Goal: Transaction & Acquisition: Purchase product/service

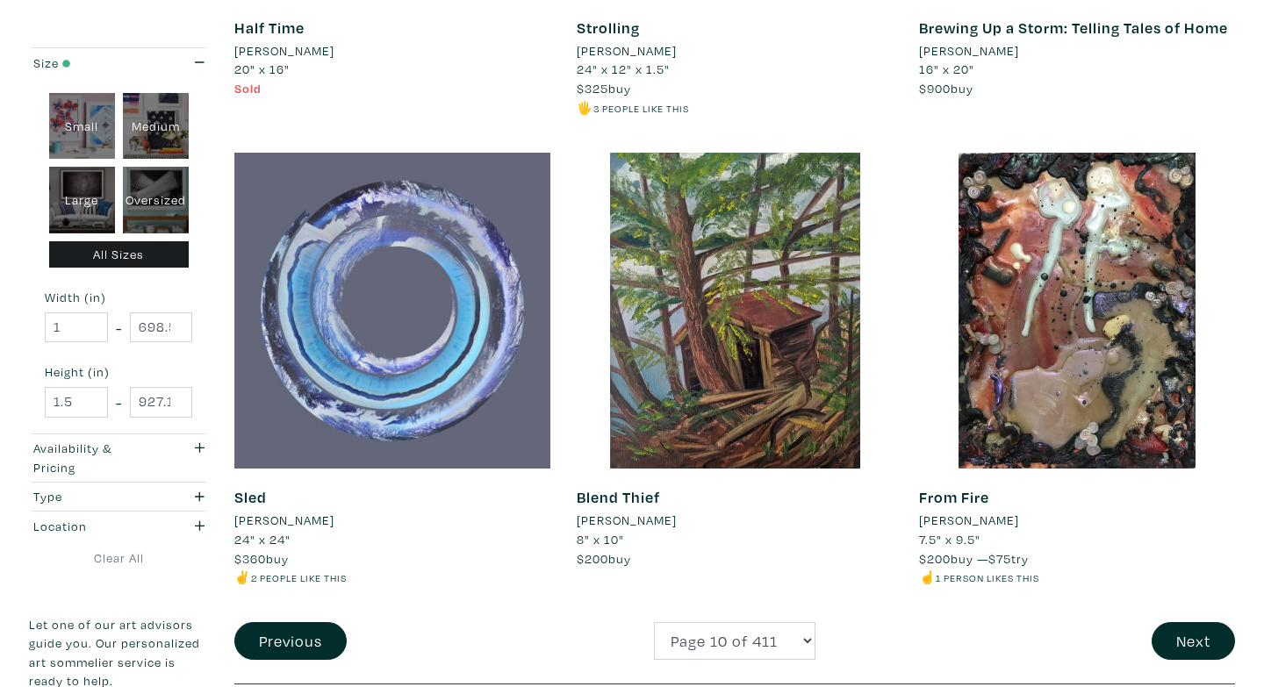
scroll to position [3732, 0]
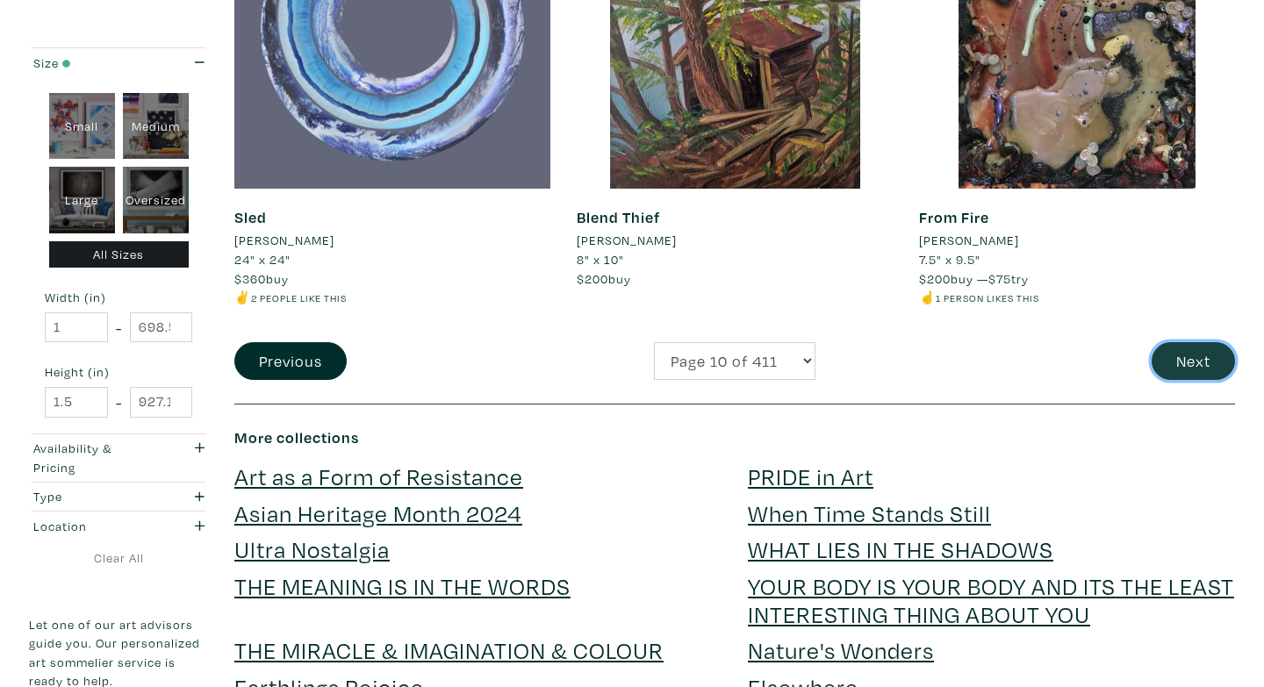
click at [1179, 366] on button "Next" at bounding box center [1192, 361] width 83 height 38
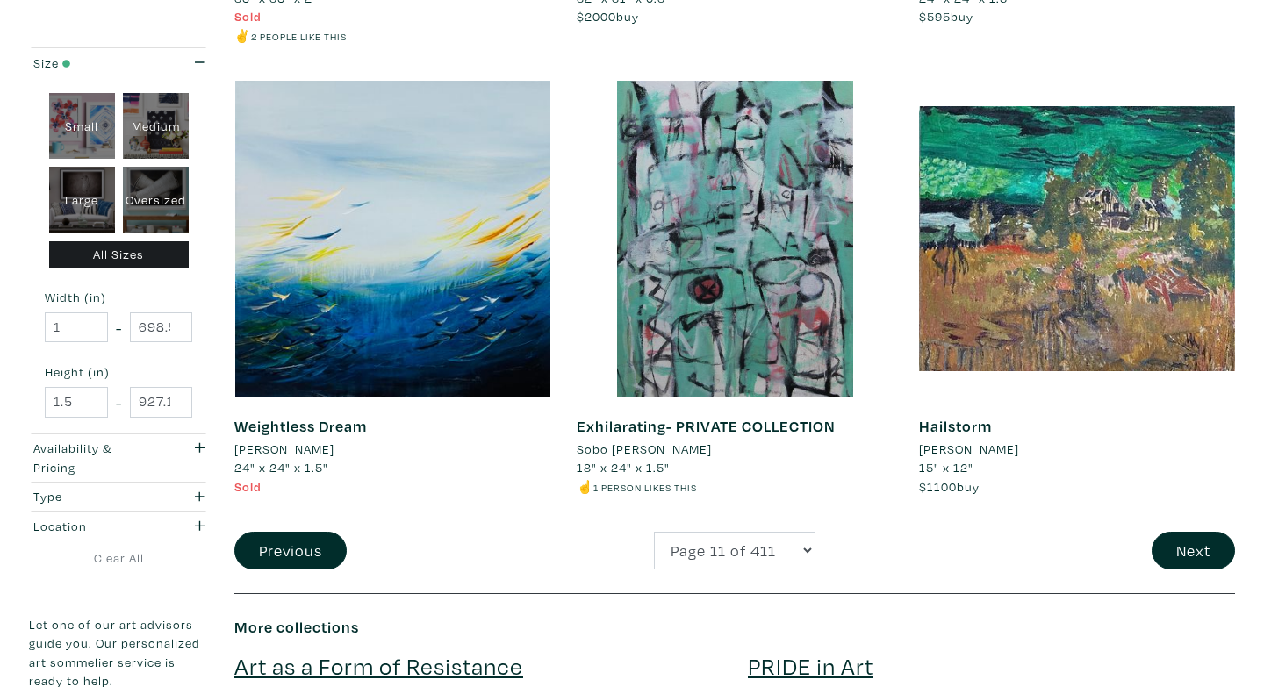
scroll to position [3511, 0]
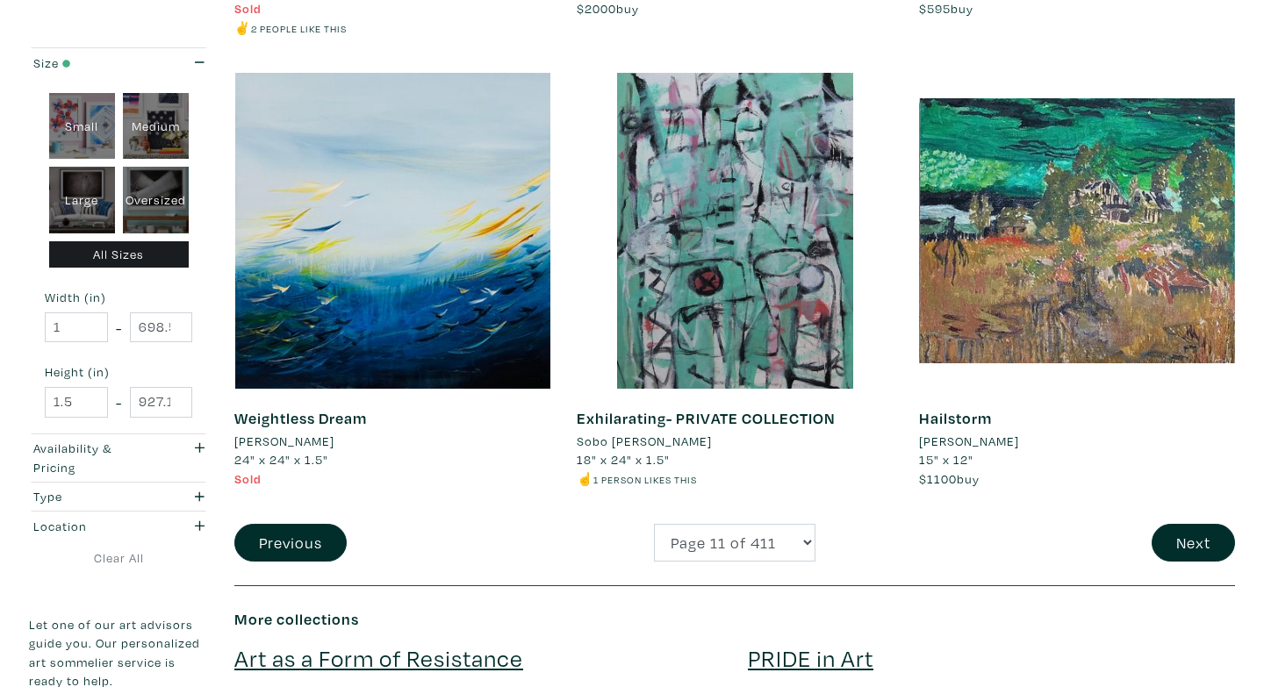
click at [1019, 437] on li "[PERSON_NAME]" at bounding box center [969, 441] width 100 height 19
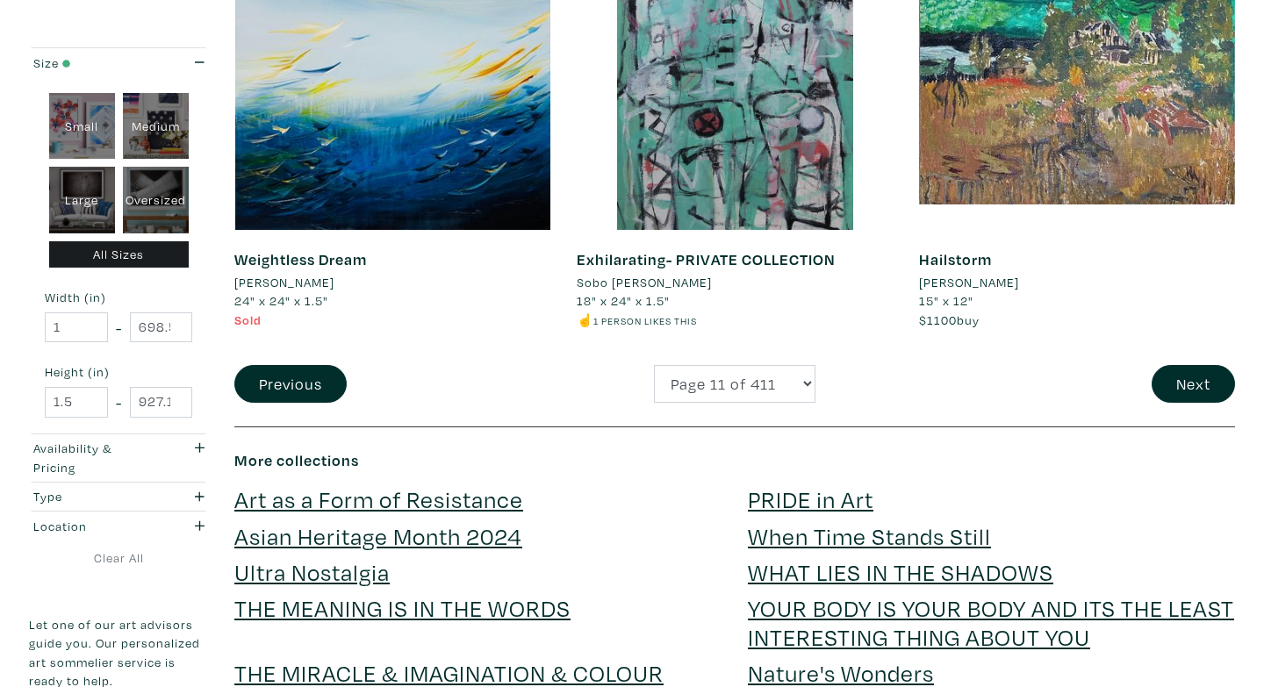
scroll to position [3601, 0]
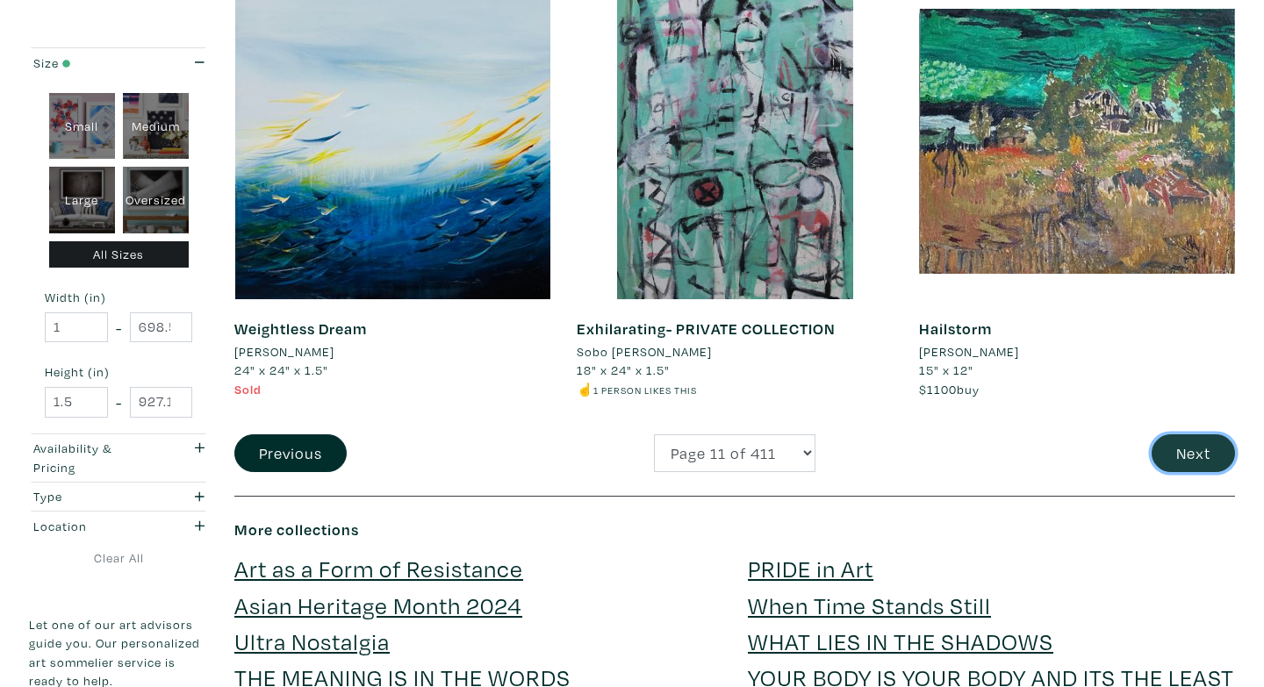
click at [1194, 442] on button "Next" at bounding box center [1192, 453] width 83 height 38
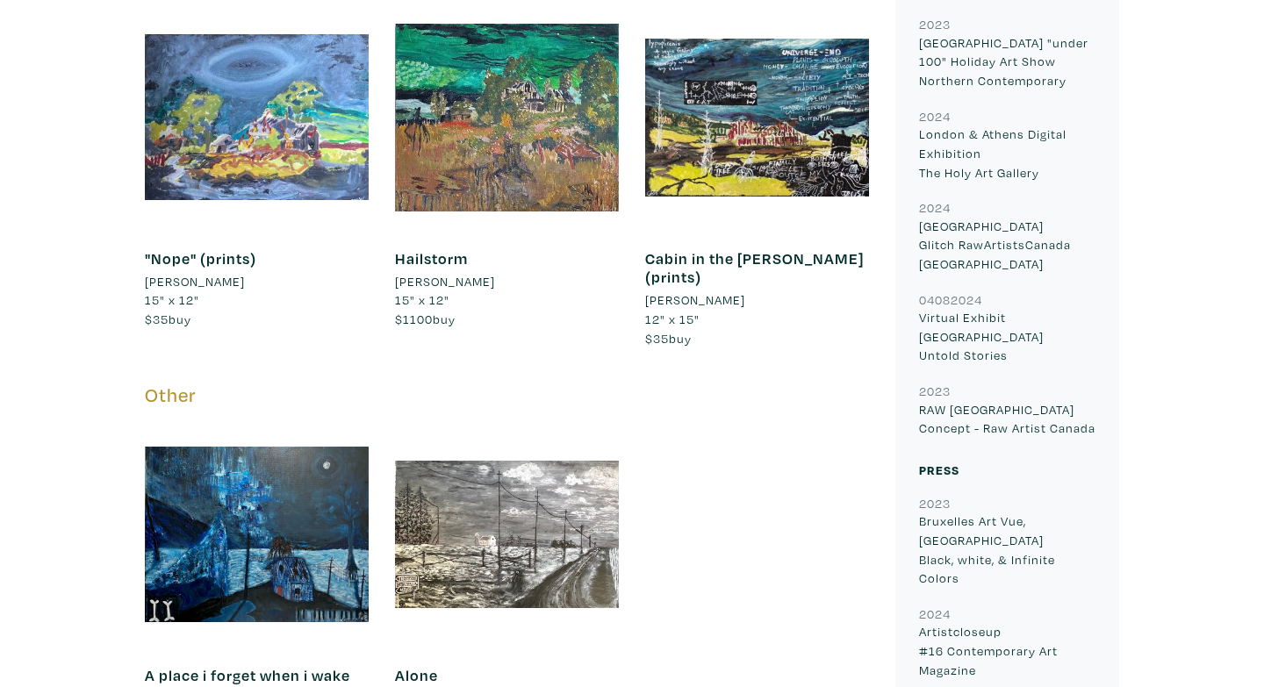
scroll to position [1627, 0]
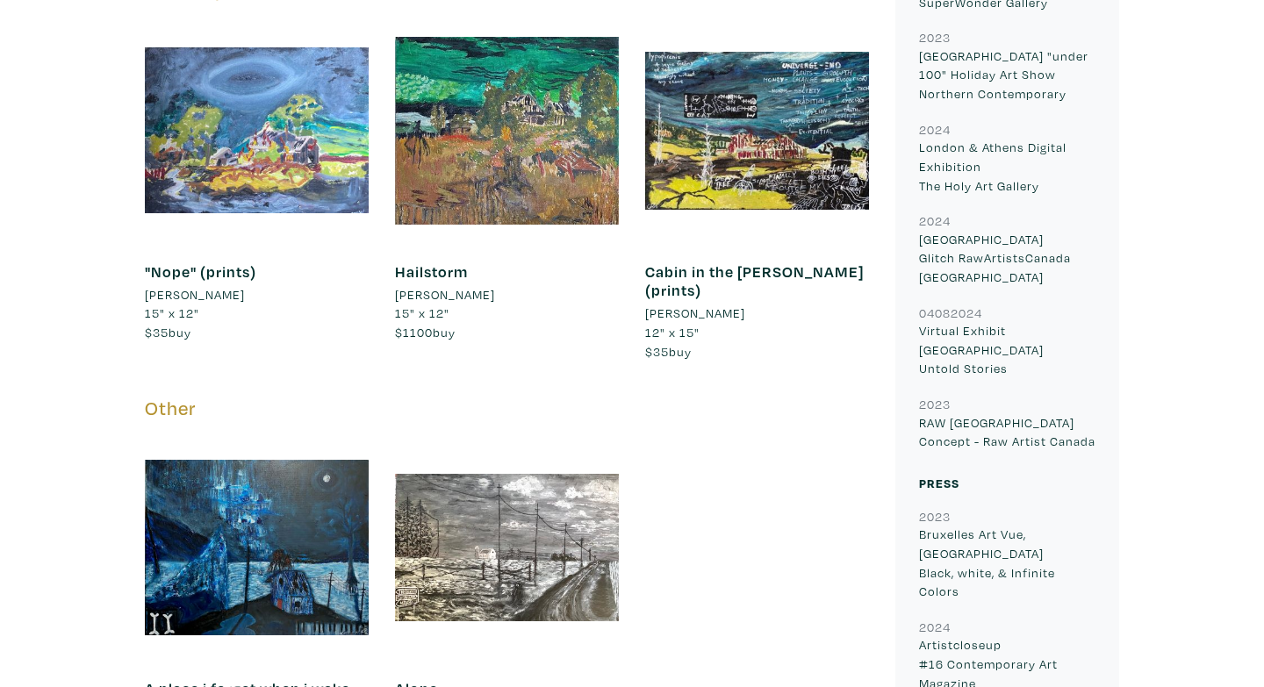
click at [443, 262] on link "Hailstorm" at bounding box center [431, 272] width 73 height 20
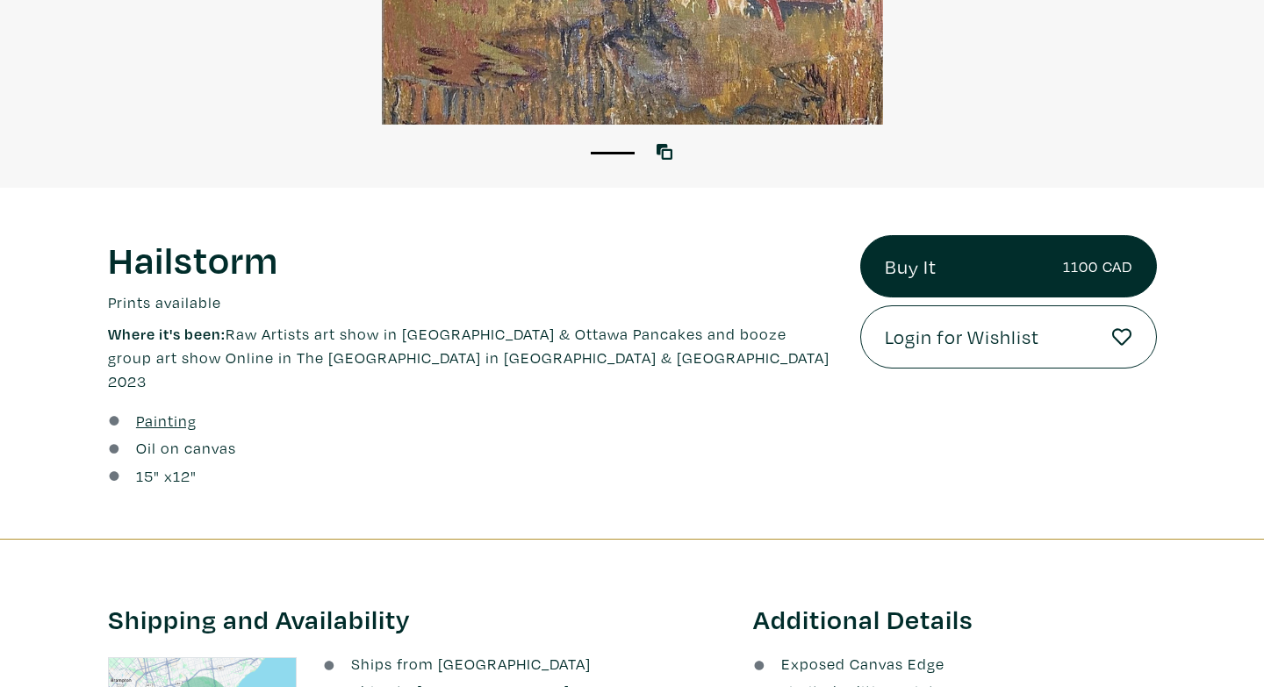
scroll to position [529, 0]
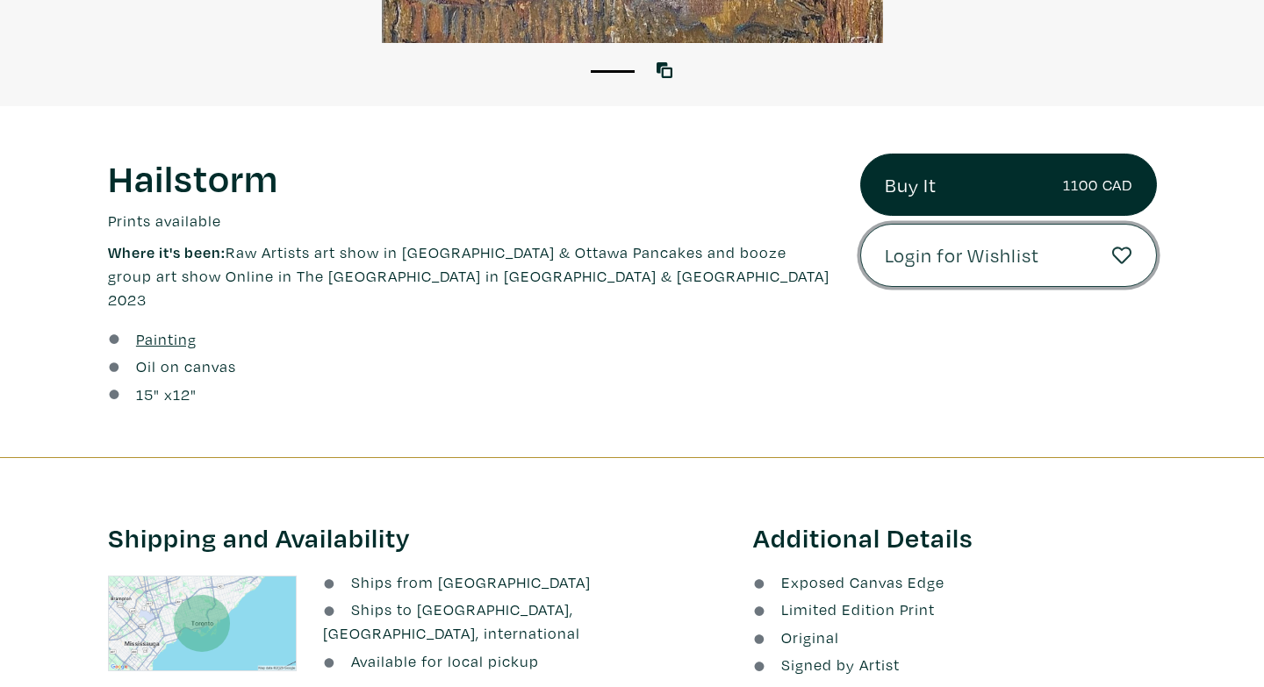
click at [980, 240] on span "Login for Wishlist" at bounding box center [962, 255] width 154 height 30
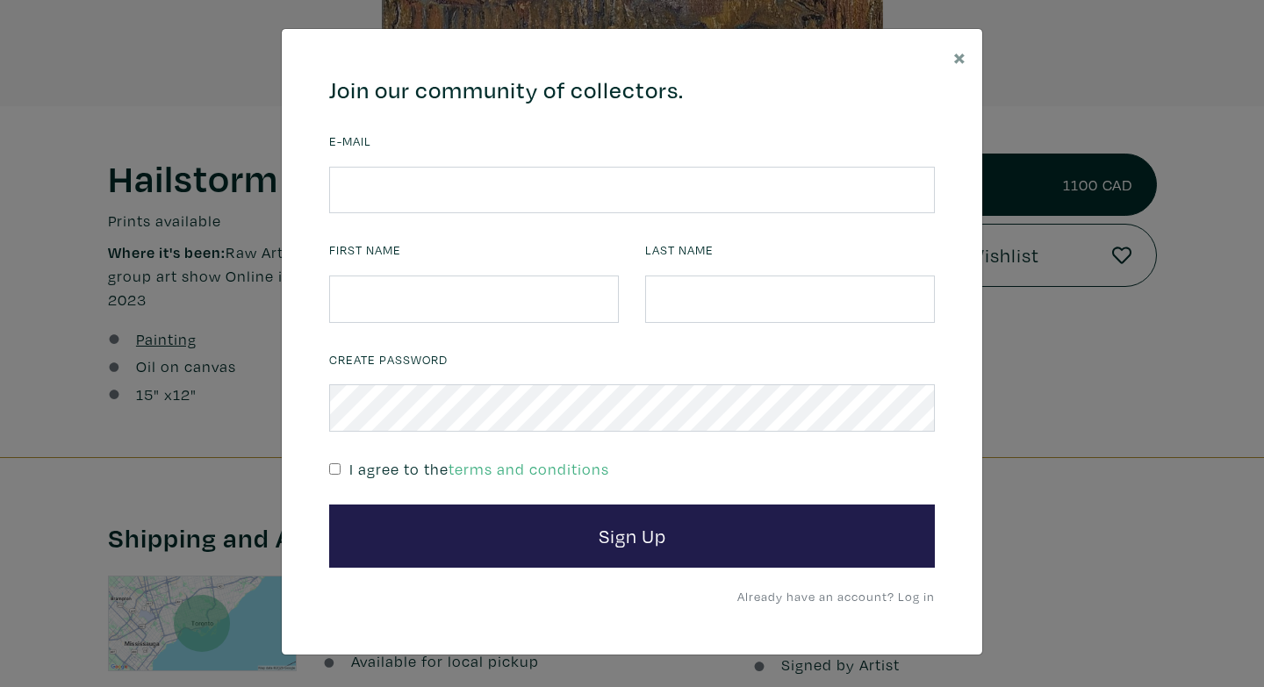
click at [883, 598] on link "Already have an account? Log in" at bounding box center [835, 596] width 197 height 17
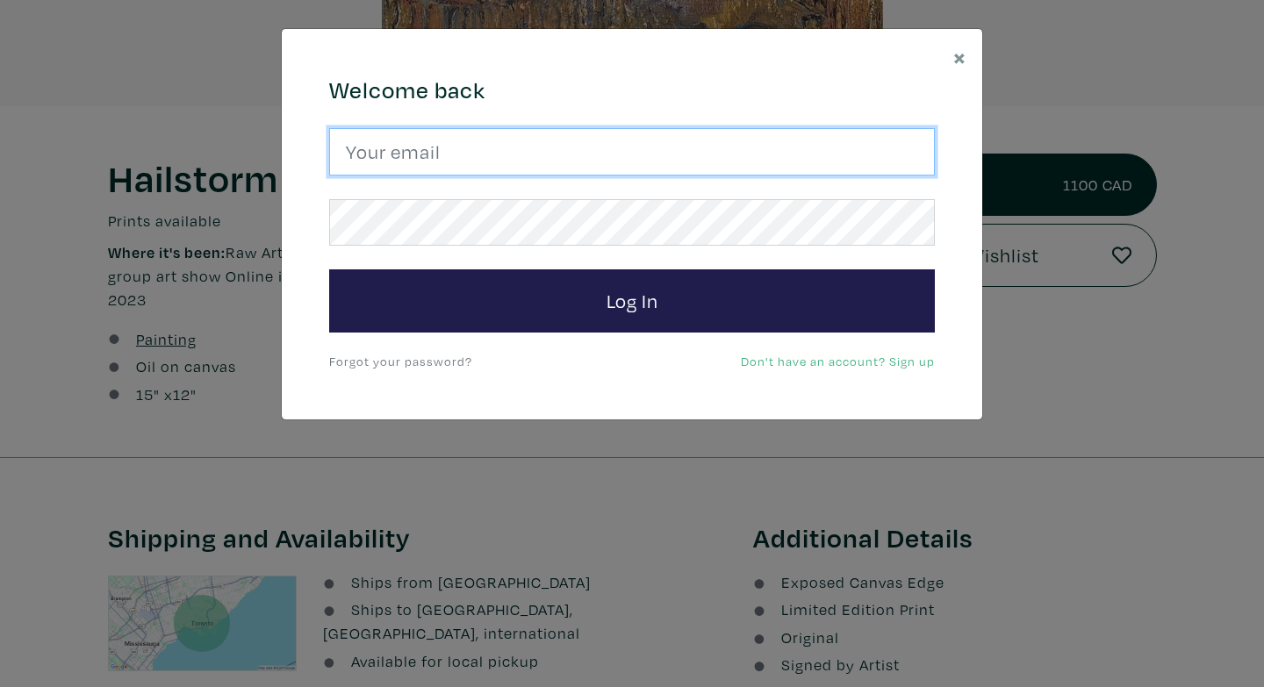
click at [520, 148] on input "email" at bounding box center [632, 151] width 606 height 47
type input "zshubat@gmail.com"
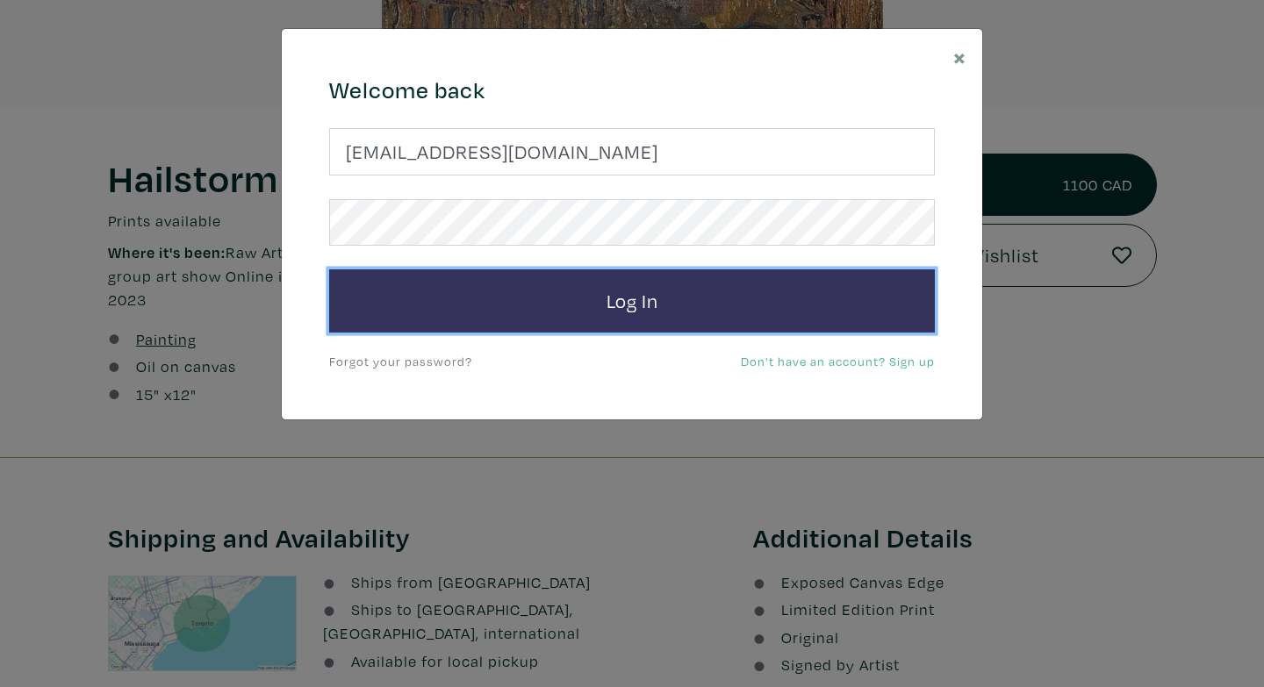
click at [513, 292] on button "Log In" at bounding box center [632, 300] width 606 height 63
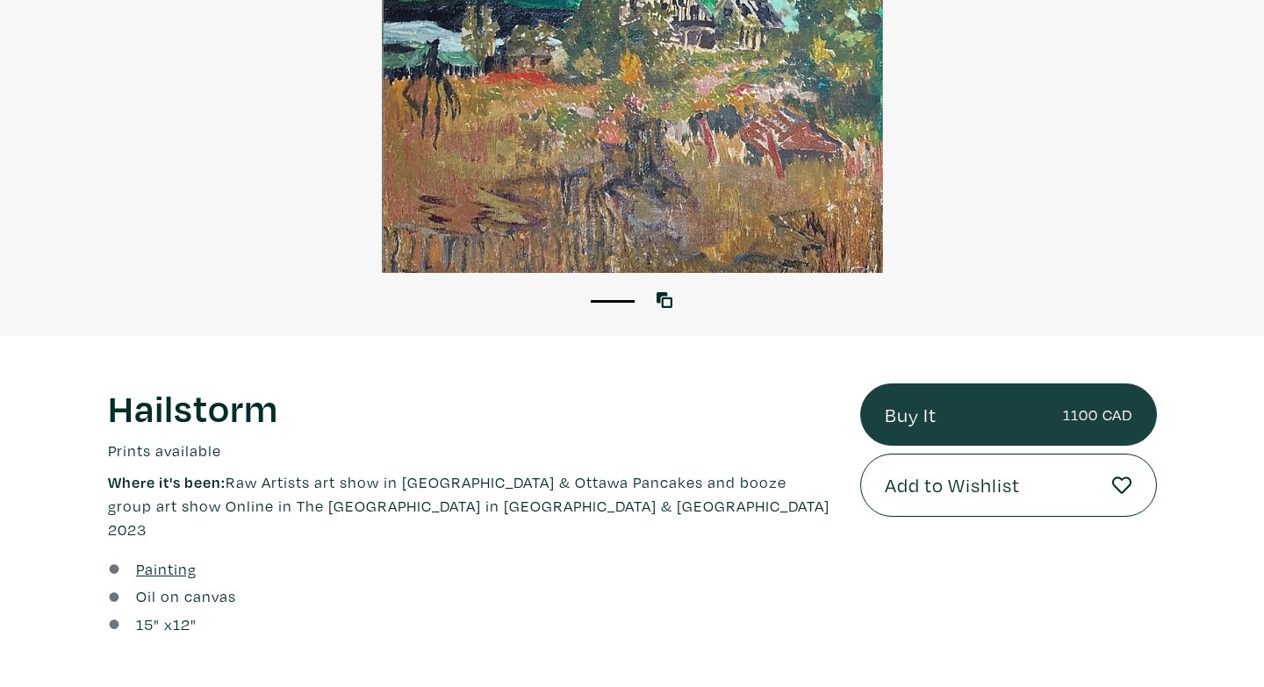
scroll to position [308, 0]
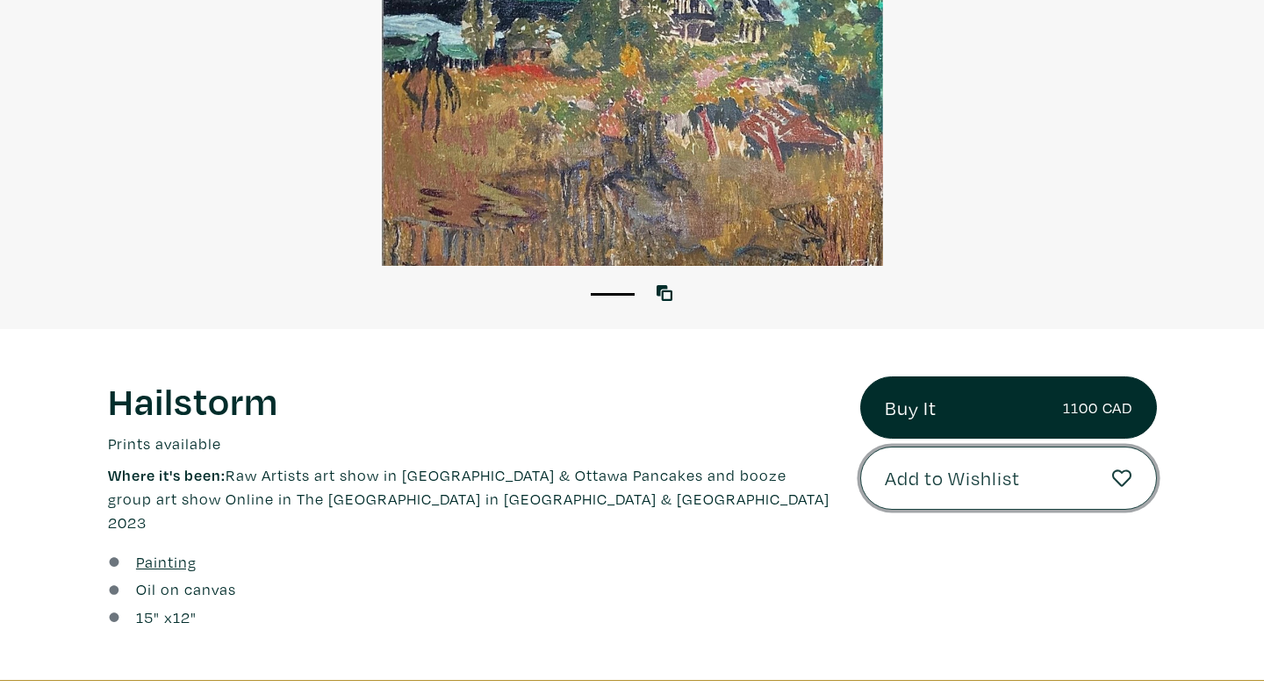
click at [938, 483] on span "Add to Wishlist" at bounding box center [952, 478] width 135 height 30
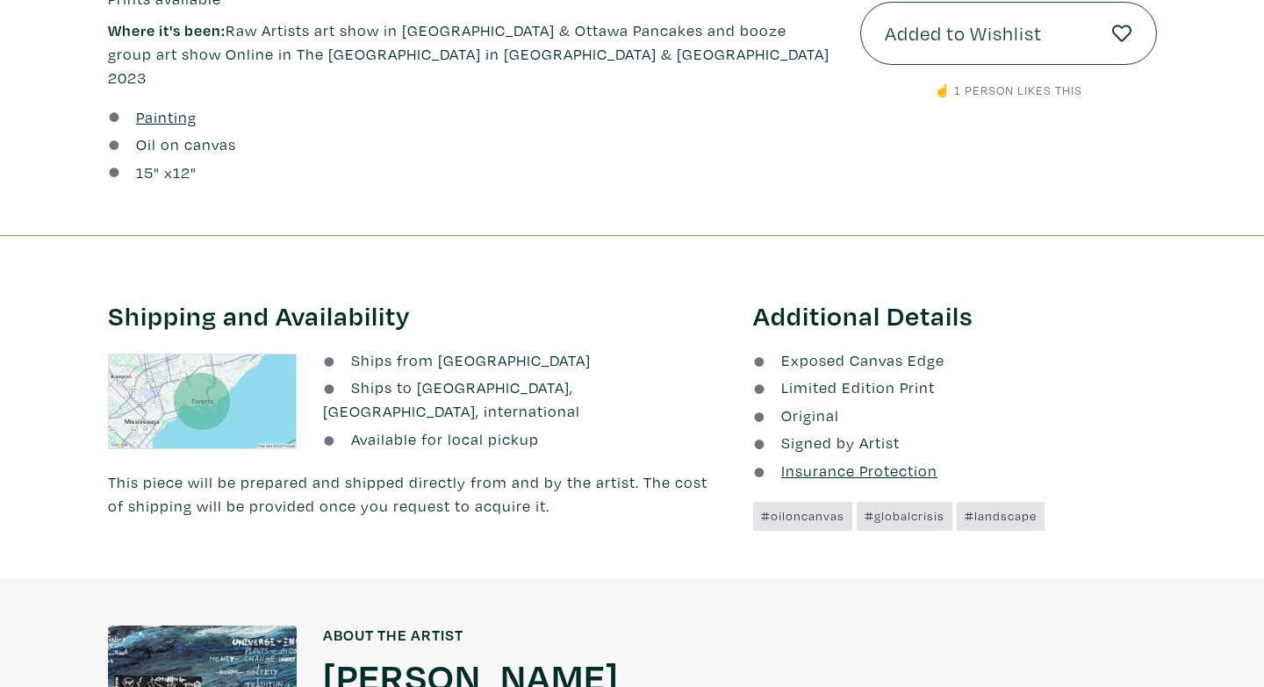
scroll to position [308, 0]
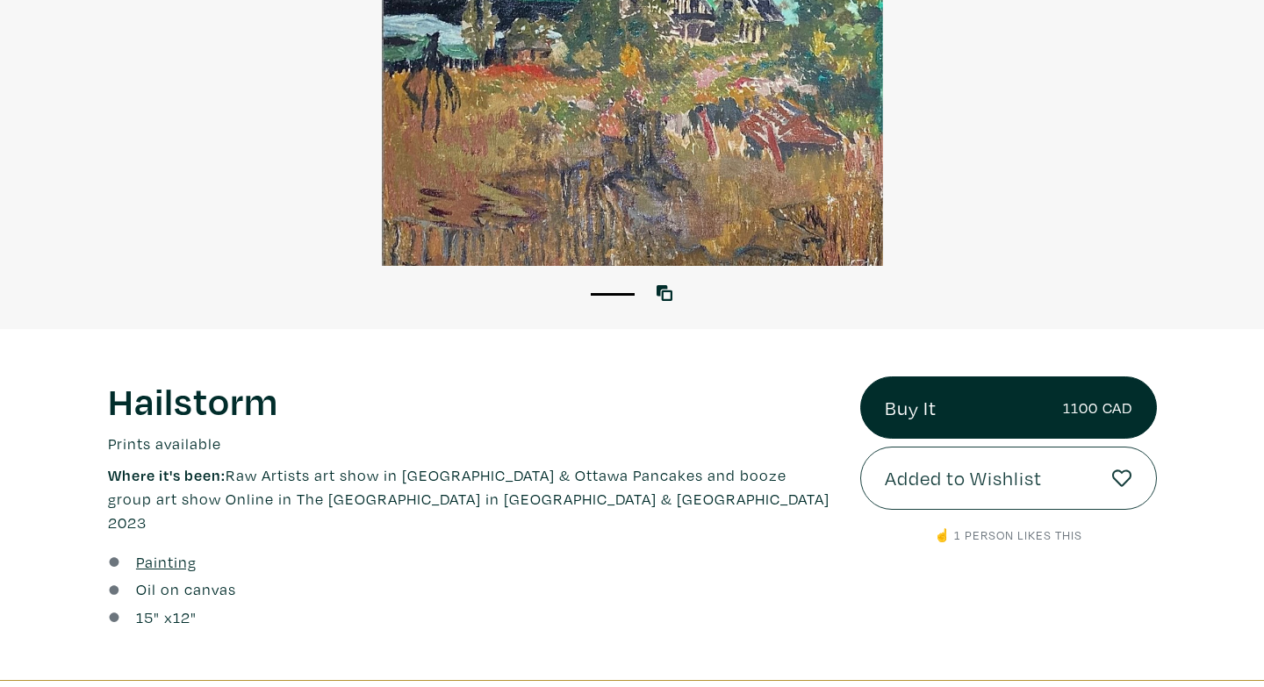
scroll to position [529, 0]
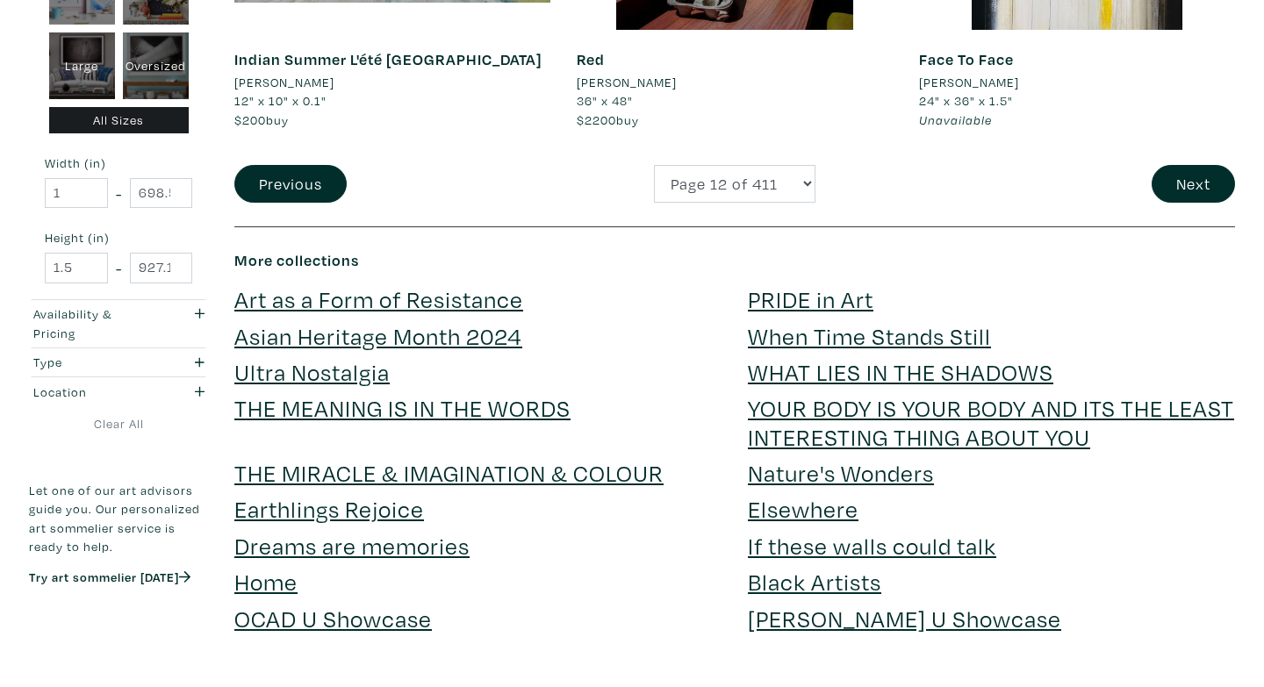
scroll to position [3880, 0]
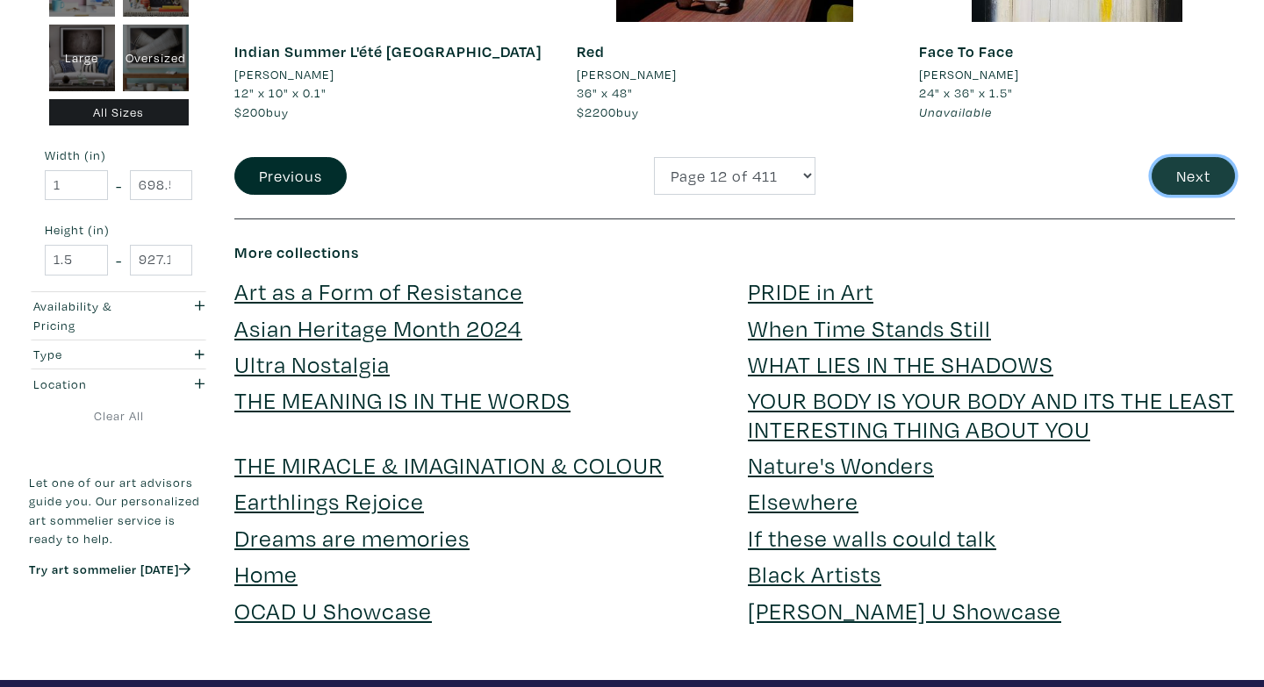
click at [1179, 175] on button "Next" at bounding box center [1192, 176] width 83 height 38
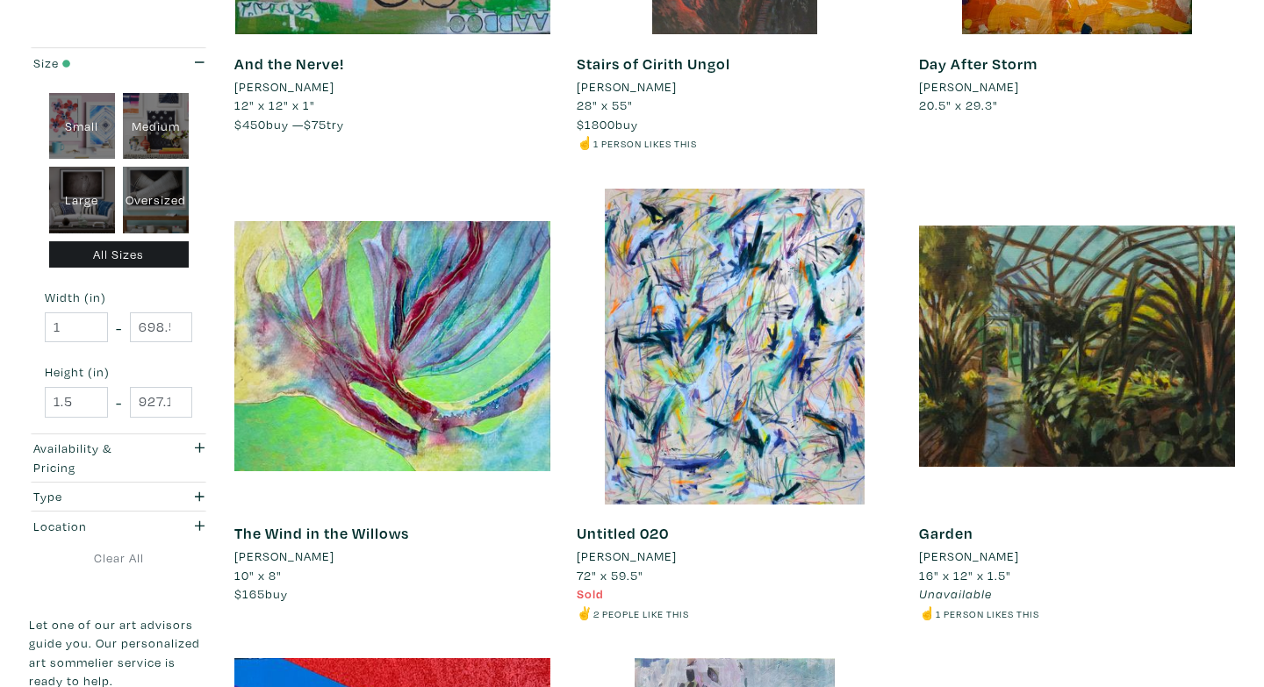
scroll to position [663, 0]
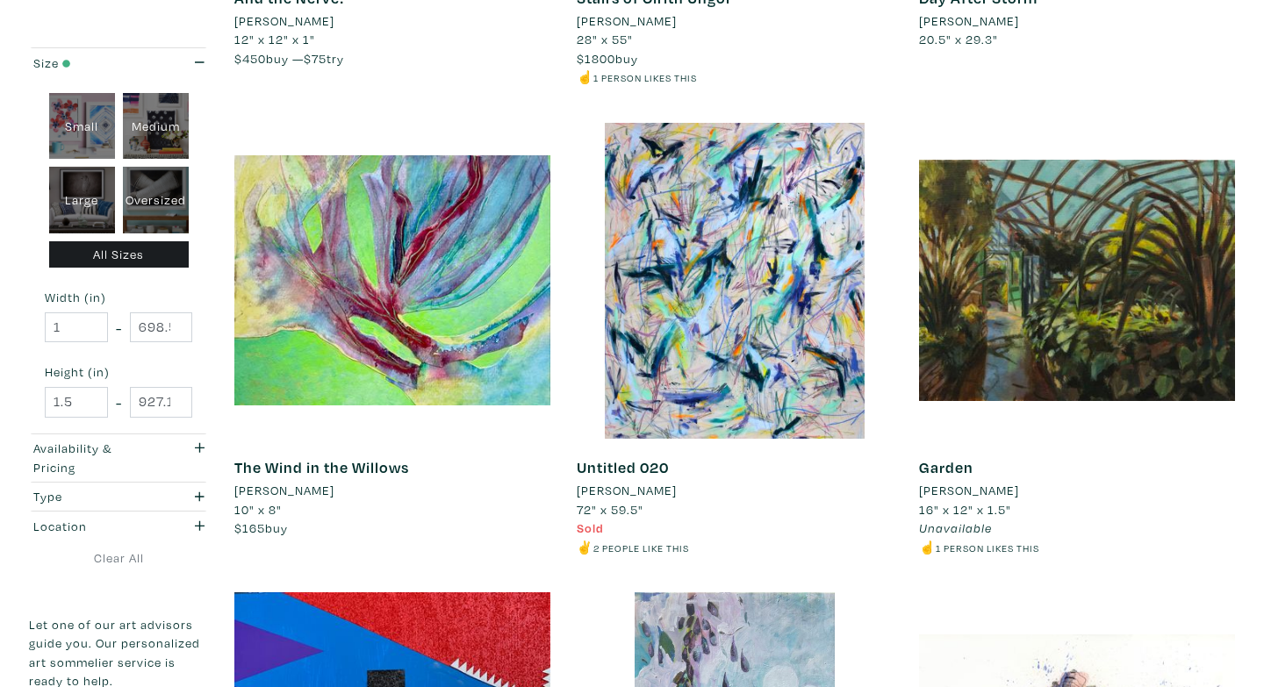
click at [599, 497] on li "[PERSON_NAME]" at bounding box center [627, 490] width 100 height 19
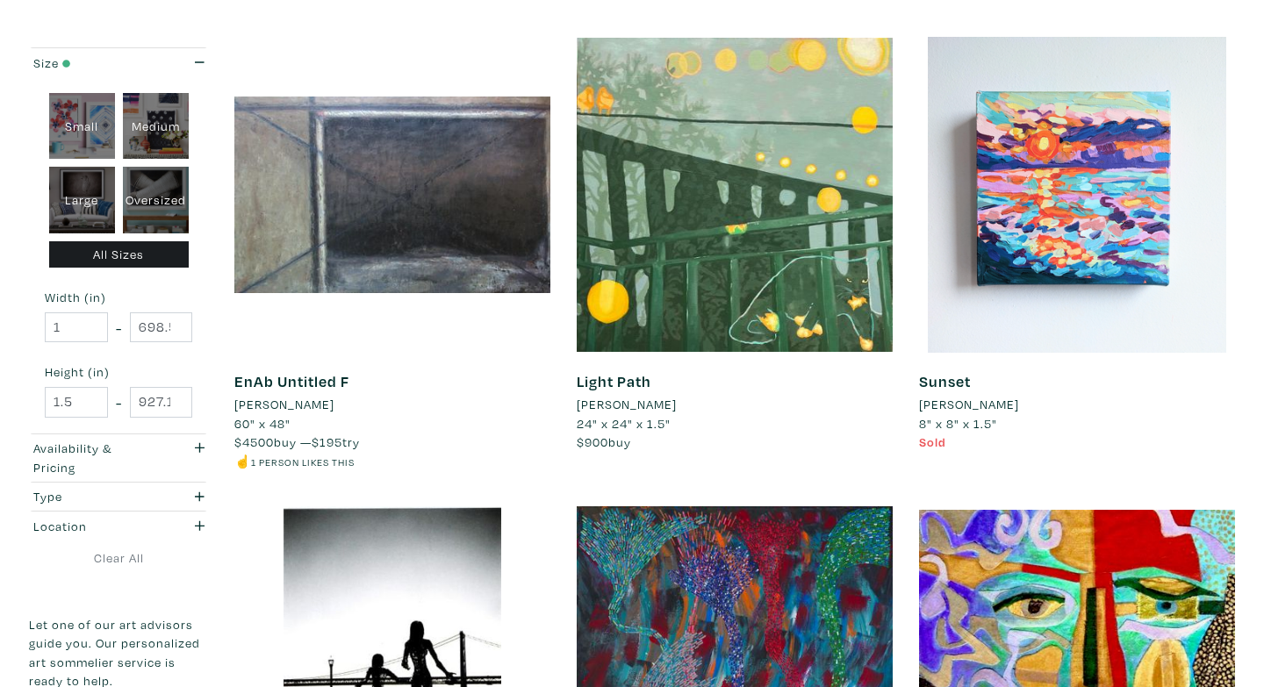
scroll to position [1698, 0]
